Goal: Information Seeking & Learning: Learn about a topic

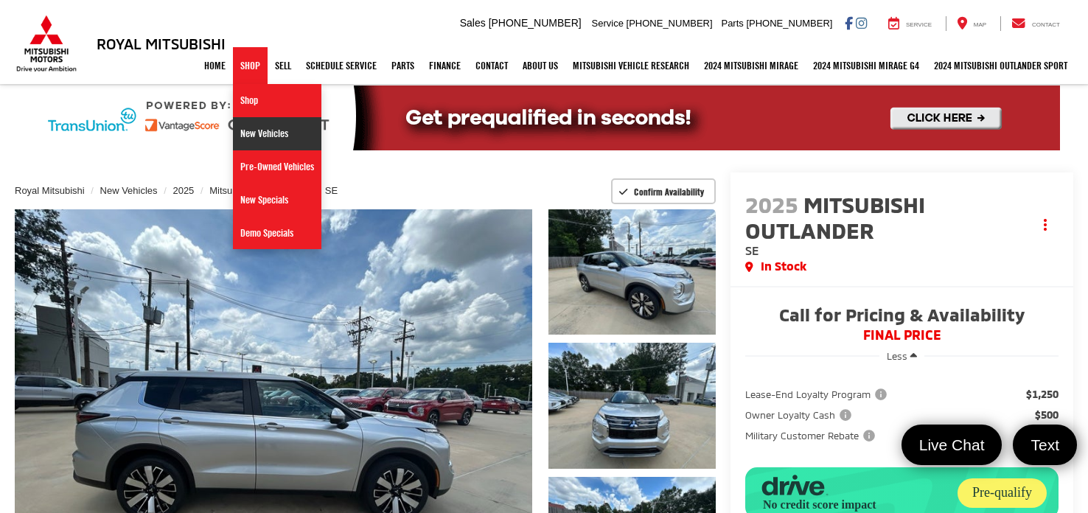
click at [259, 138] on link "New Vehicles" at bounding box center [277, 133] width 88 height 33
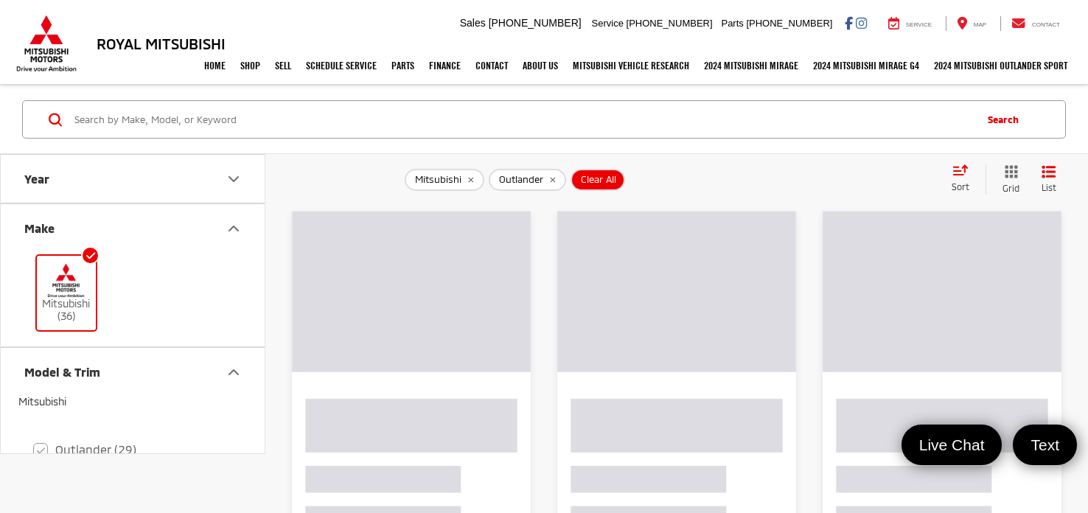
checkbox input "true"
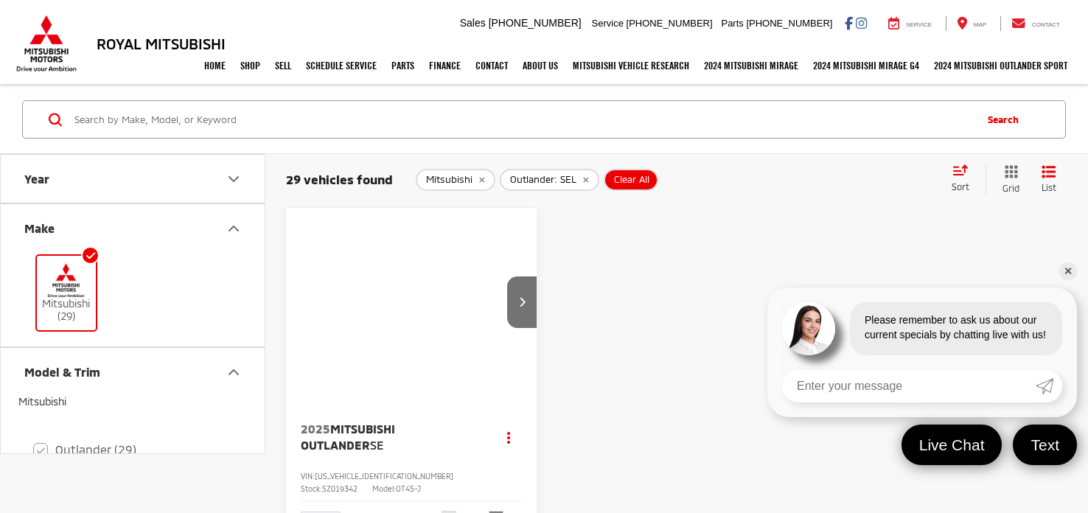
checkbox input "false"
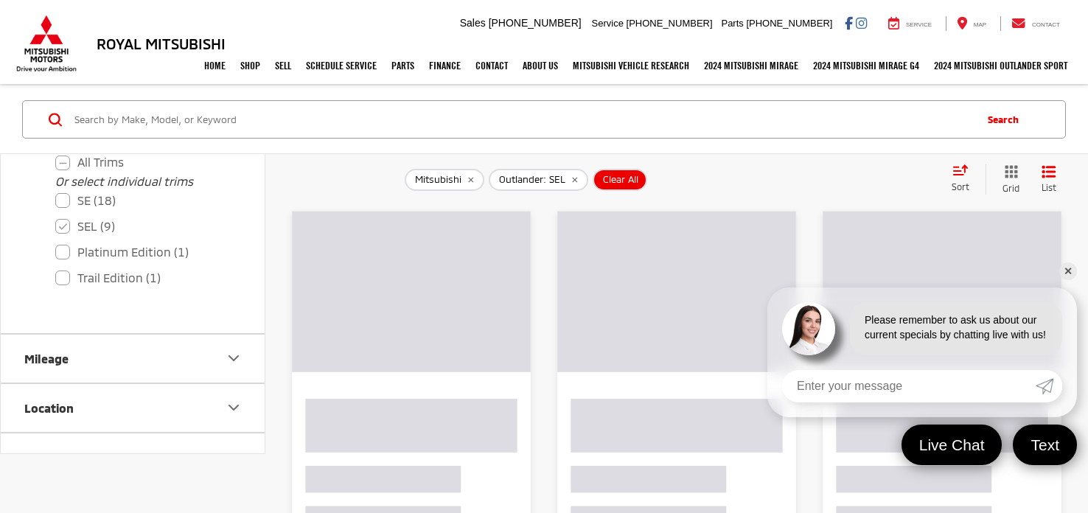
click at [1071, 274] on link "✕" at bounding box center [1068, 271] width 18 height 18
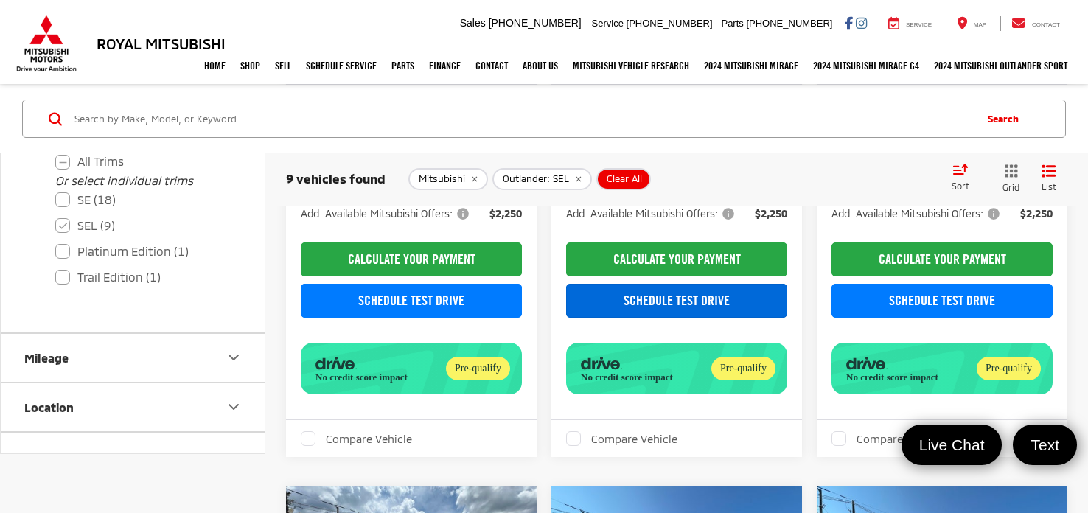
scroll to position [1078, 0]
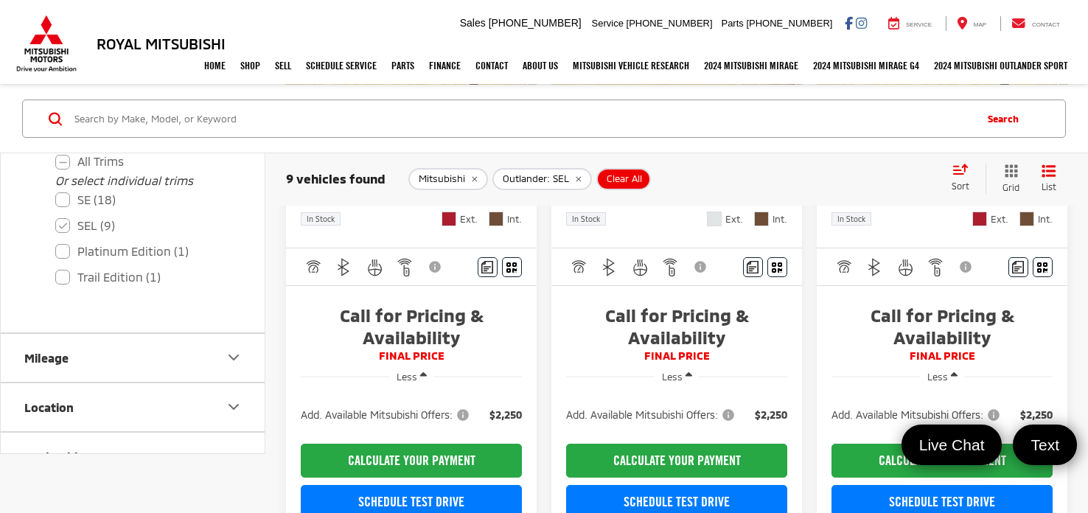
click at [113, 44] on h3 "Royal Mitsubishi" at bounding box center [161, 43] width 129 height 16
click at [54, 46] on img at bounding box center [46, 44] width 66 height 58
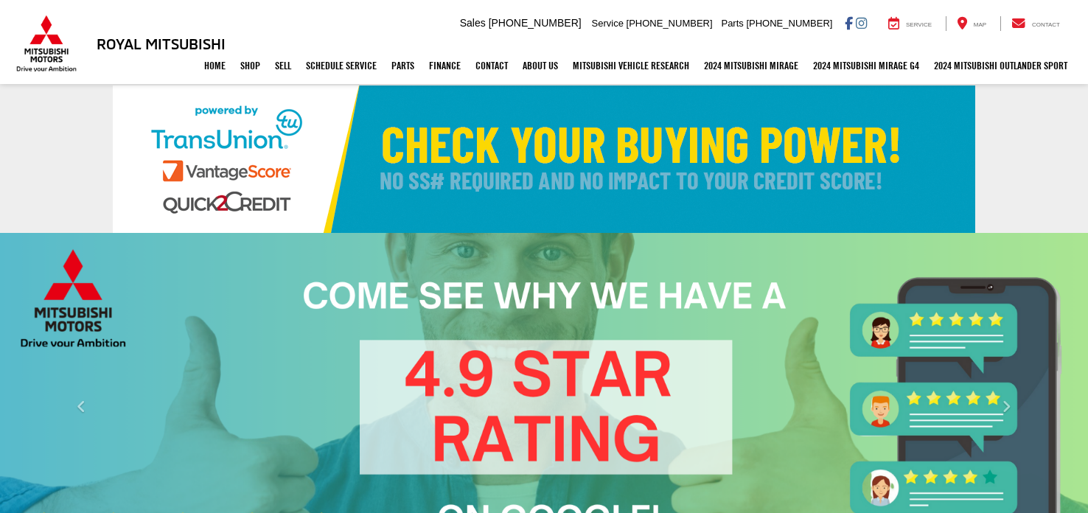
select select "Mitsubishi"
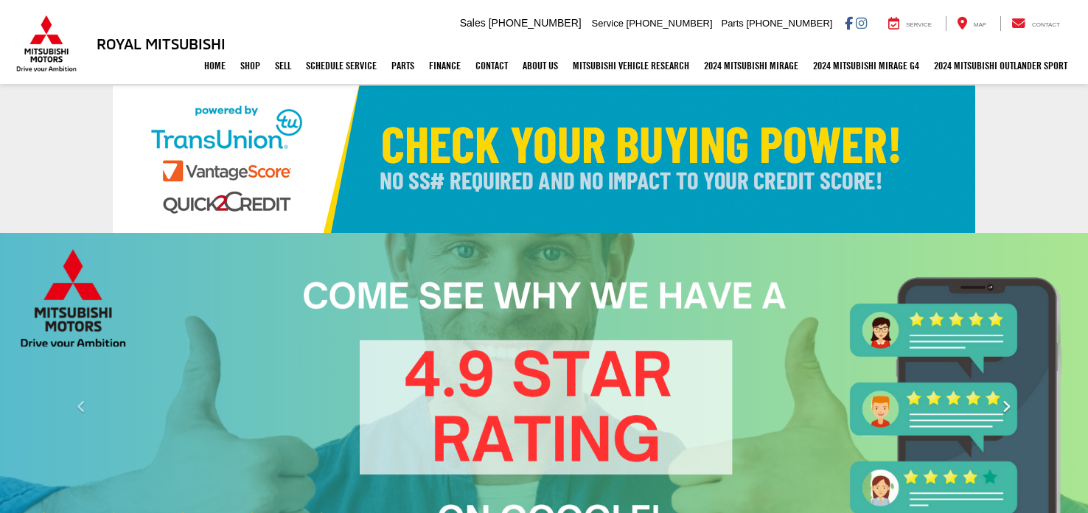
click at [1003, 400] on icon "Click to view next picture." at bounding box center [1007, 407] width 10 height 15
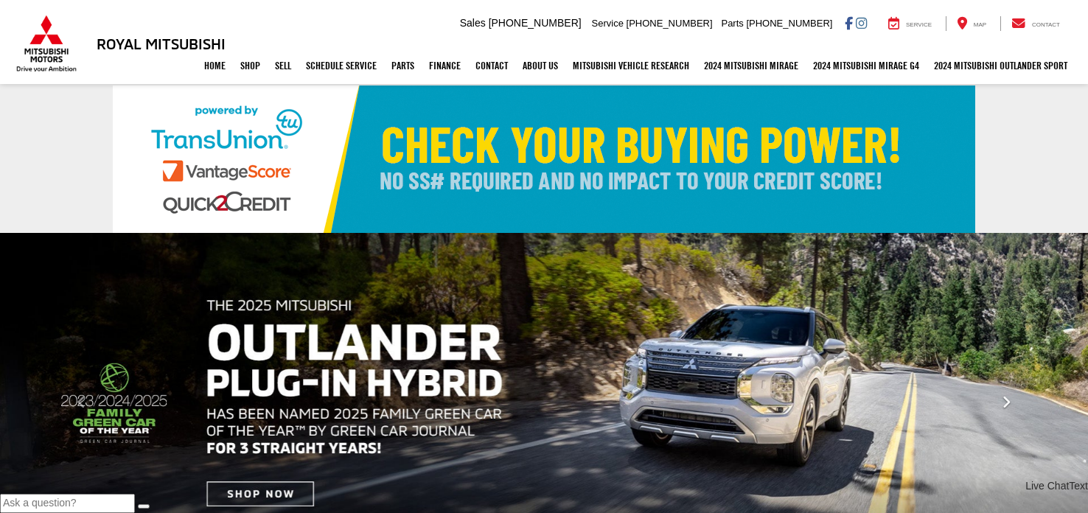
click at [1003, 395] on icon "Click to view next picture." at bounding box center [1007, 402] width 10 height 15
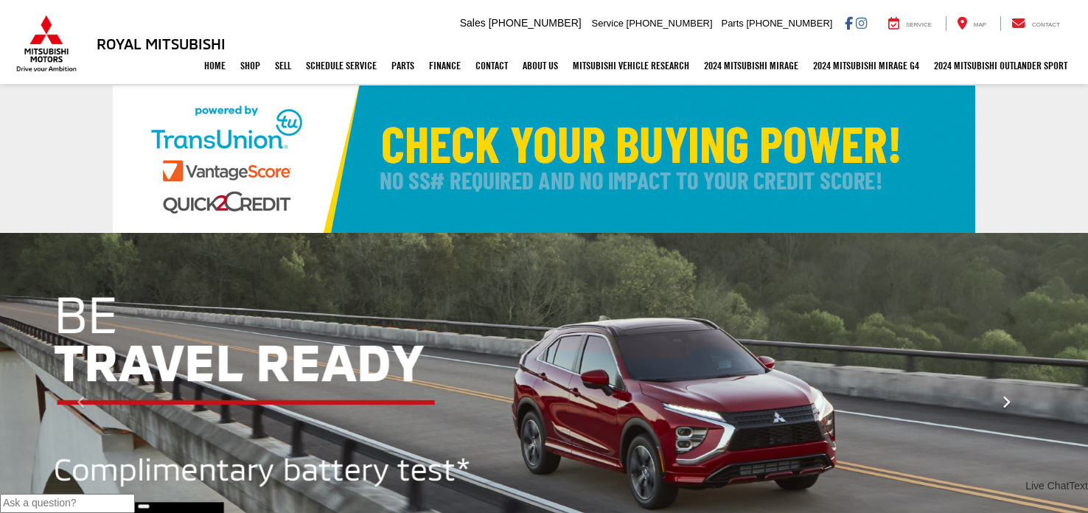
scroll to position [166, 0]
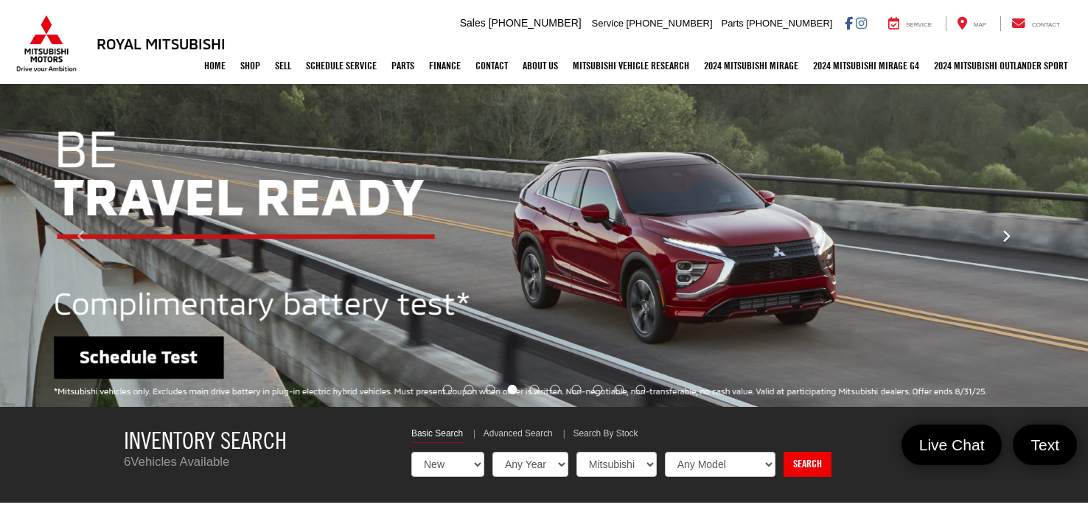
click at [1003, 242] on icon "Click to view next picture." at bounding box center [1007, 236] width 10 height 15
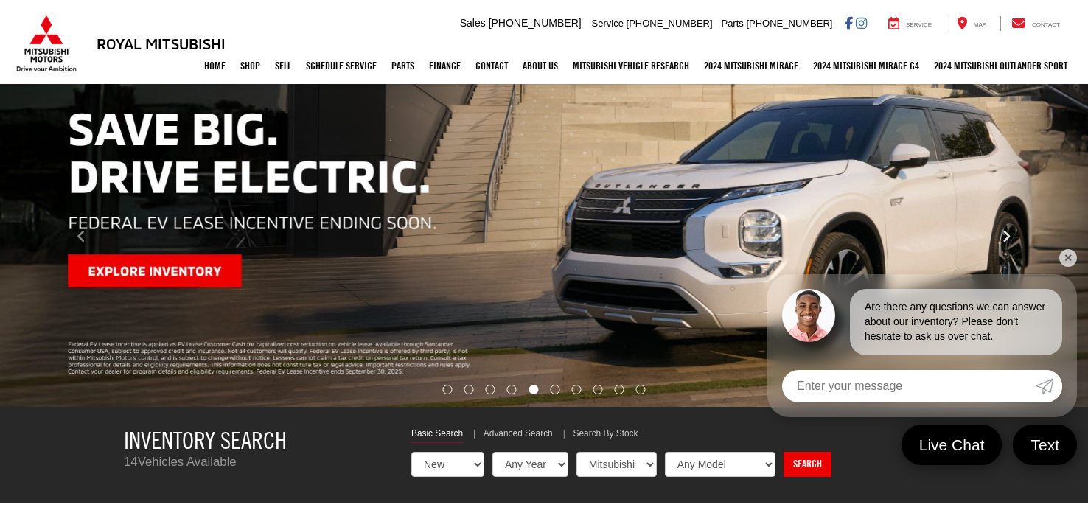
scroll to position [0, 0]
click at [1070, 260] on link "✕" at bounding box center [1068, 258] width 18 height 18
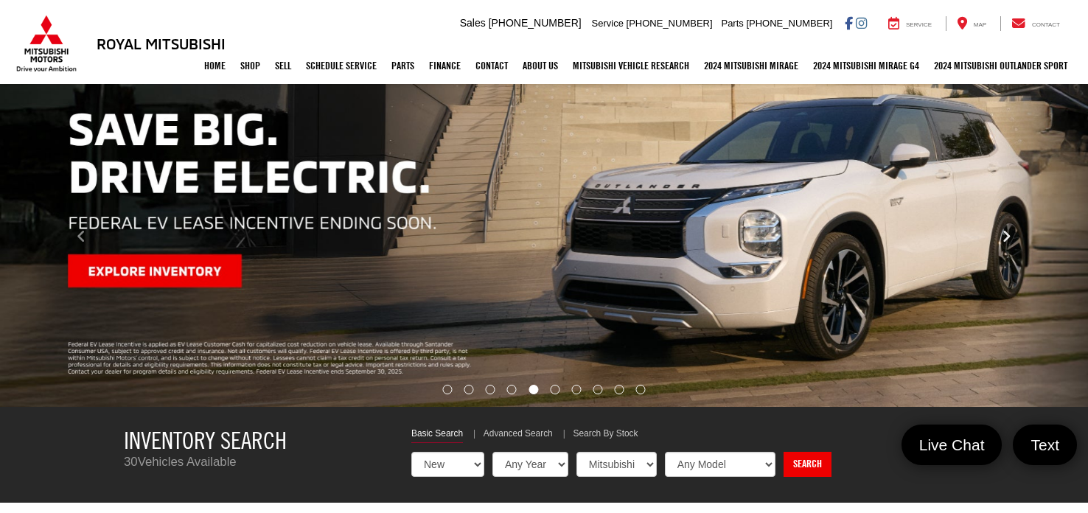
drag, startPoint x: 1010, startPoint y: 242, endPoint x: 862, endPoint y: 247, distance: 148.3
click at [884, 249] on div "Carousel section with vehicle pictures - may contain disclaimers." at bounding box center [544, 237] width 1088 height 340
click at [555, 386] on li "Go to slide number 6." at bounding box center [556, 390] width 10 height 10
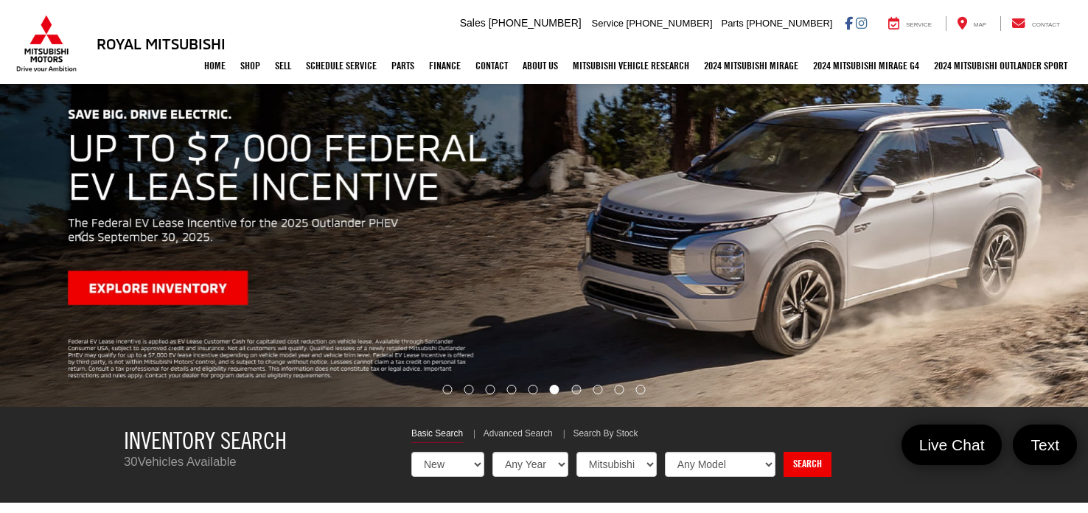
click at [577, 385] on li "Go to slide number 7." at bounding box center [577, 390] width 10 height 10
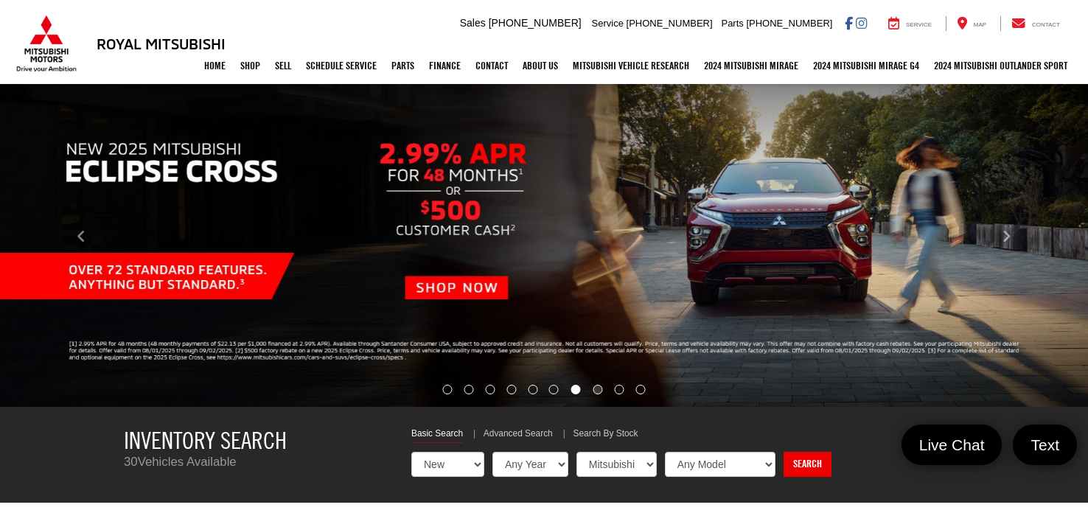
click at [597, 388] on li "Go to slide number 8." at bounding box center [598, 390] width 10 height 10
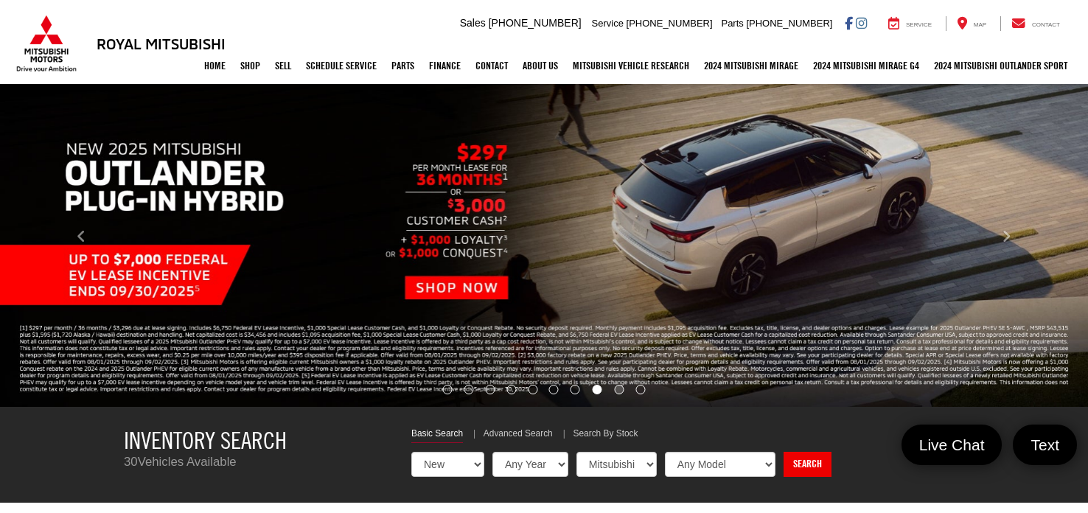
click at [620, 389] on li "Go to slide number 9." at bounding box center [620, 390] width 10 height 10
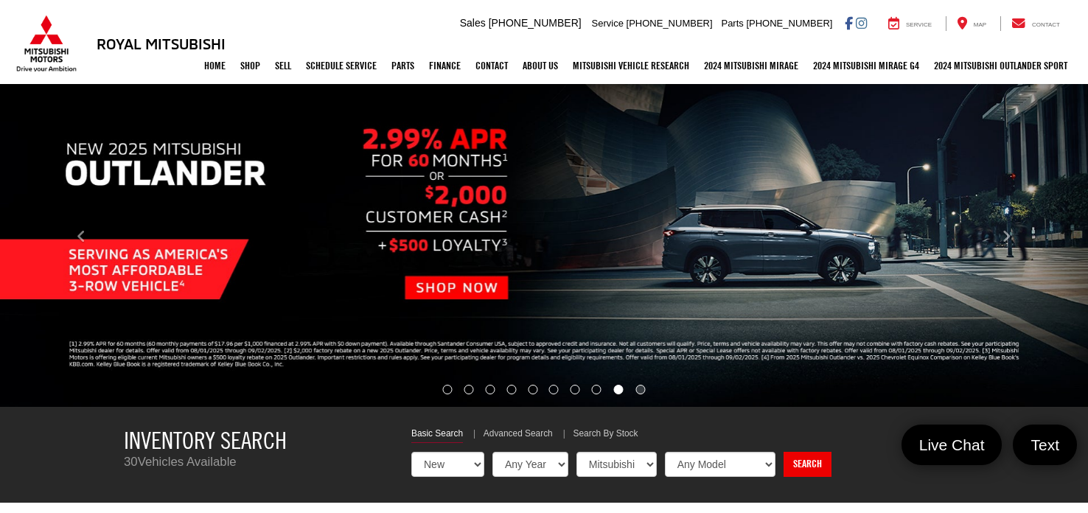
click at [644, 389] on li "Go to slide number 10." at bounding box center [641, 390] width 10 height 10
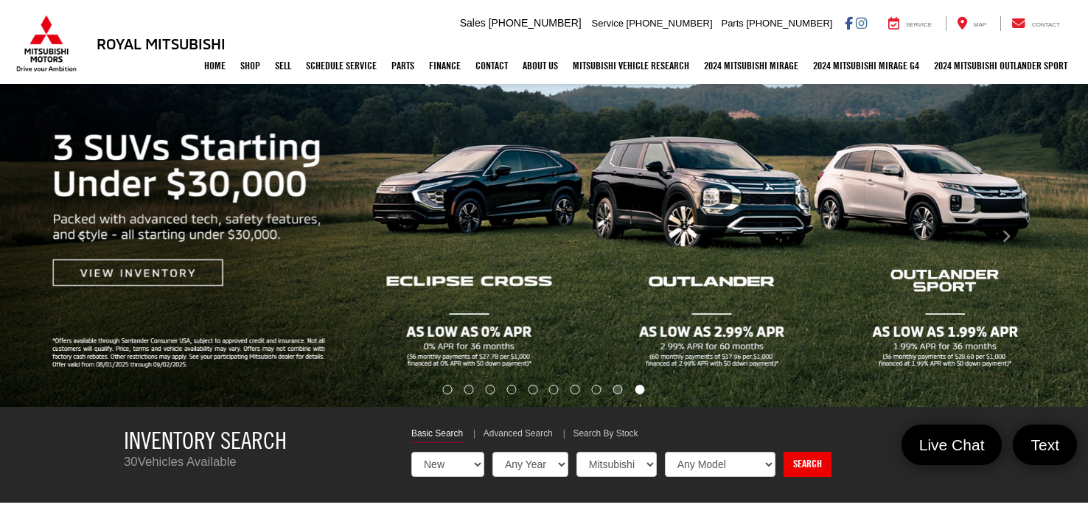
click at [616, 391] on li "Go to slide number 9." at bounding box center [618, 390] width 10 height 10
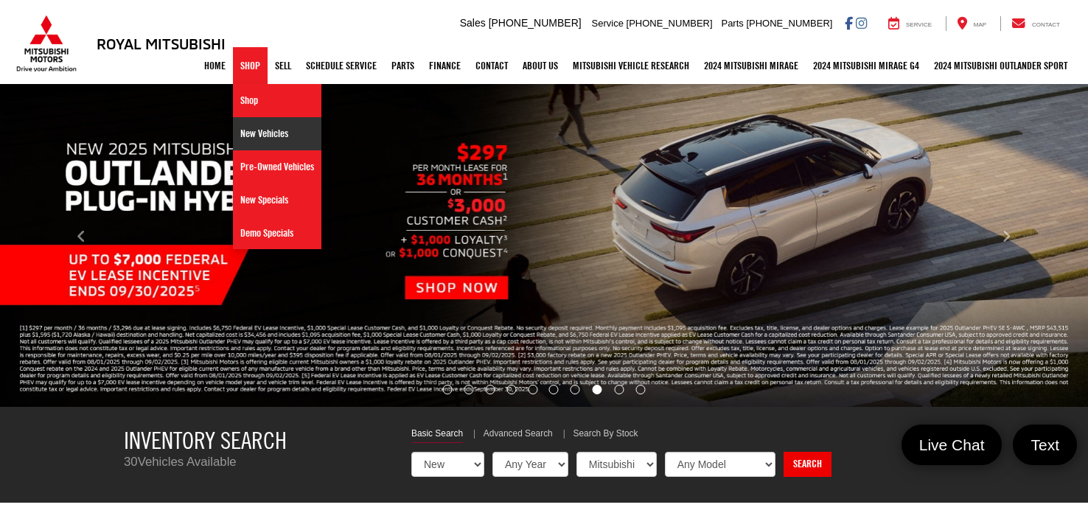
click at [268, 137] on link "New Vehicles" at bounding box center [277, 133] width 88 height 33
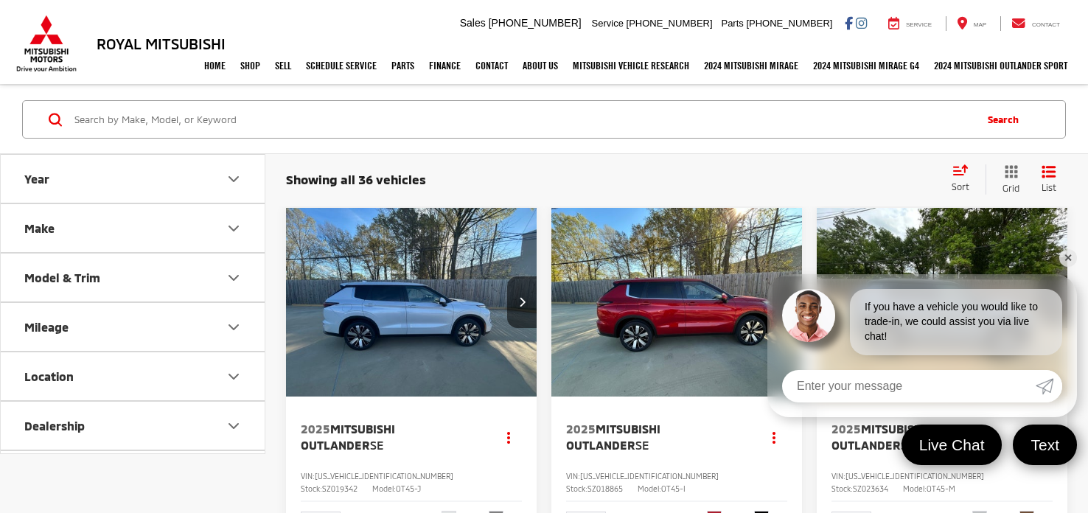
click at [1068, 259] on link "✕" at bounding box center [1068, 258] width 18 height 18
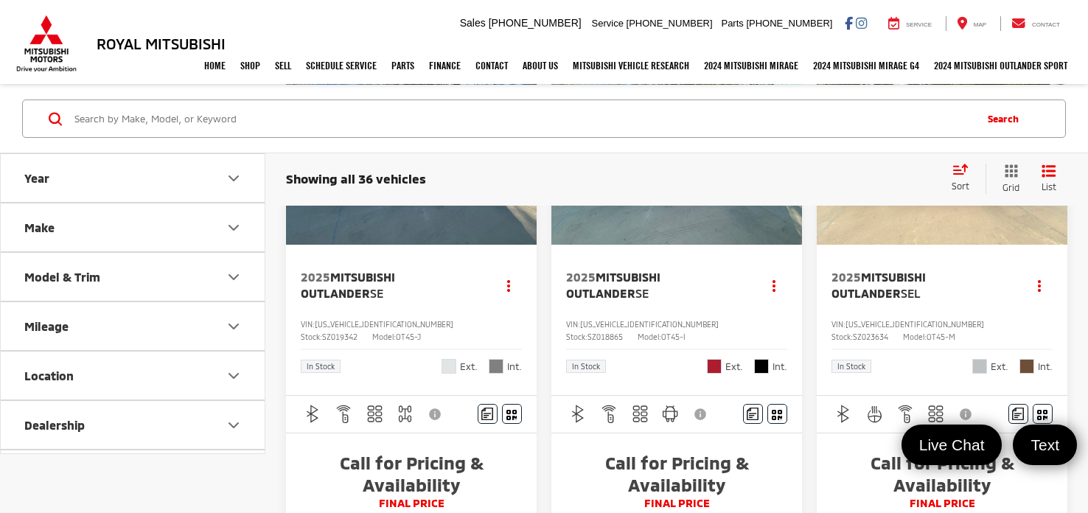
scroll to position [161, 0]
